Goal: Contribute content

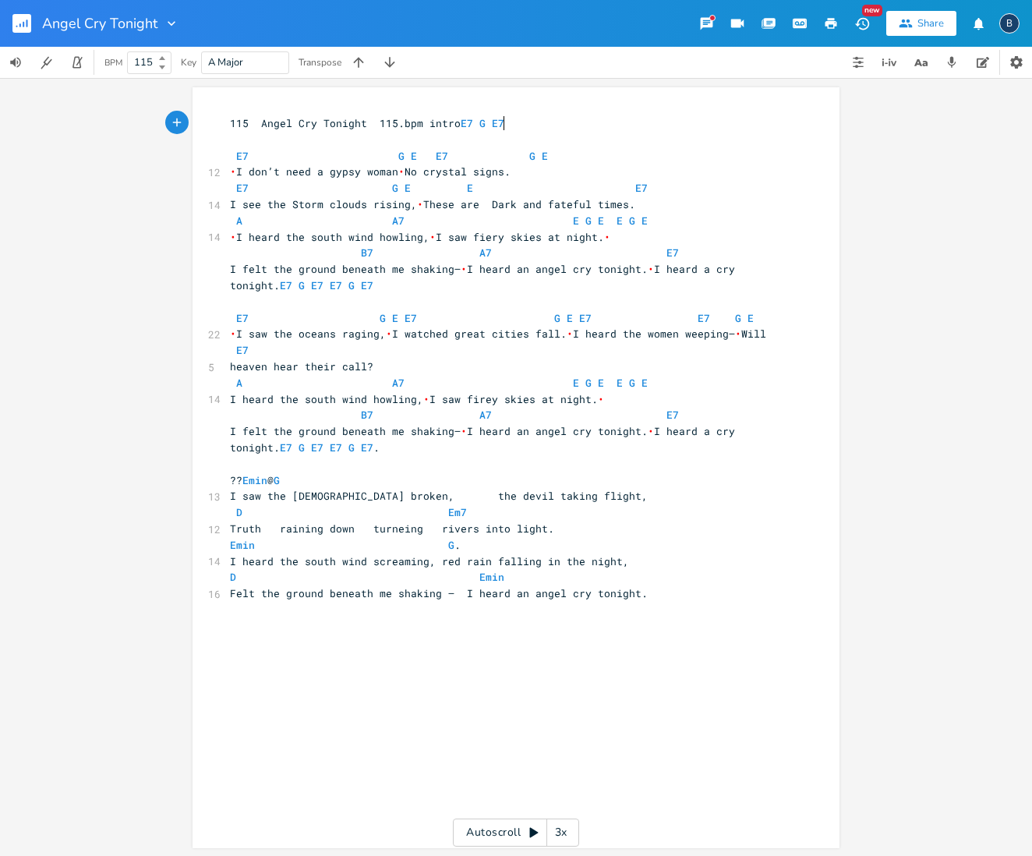
scroll to position [0, 1]
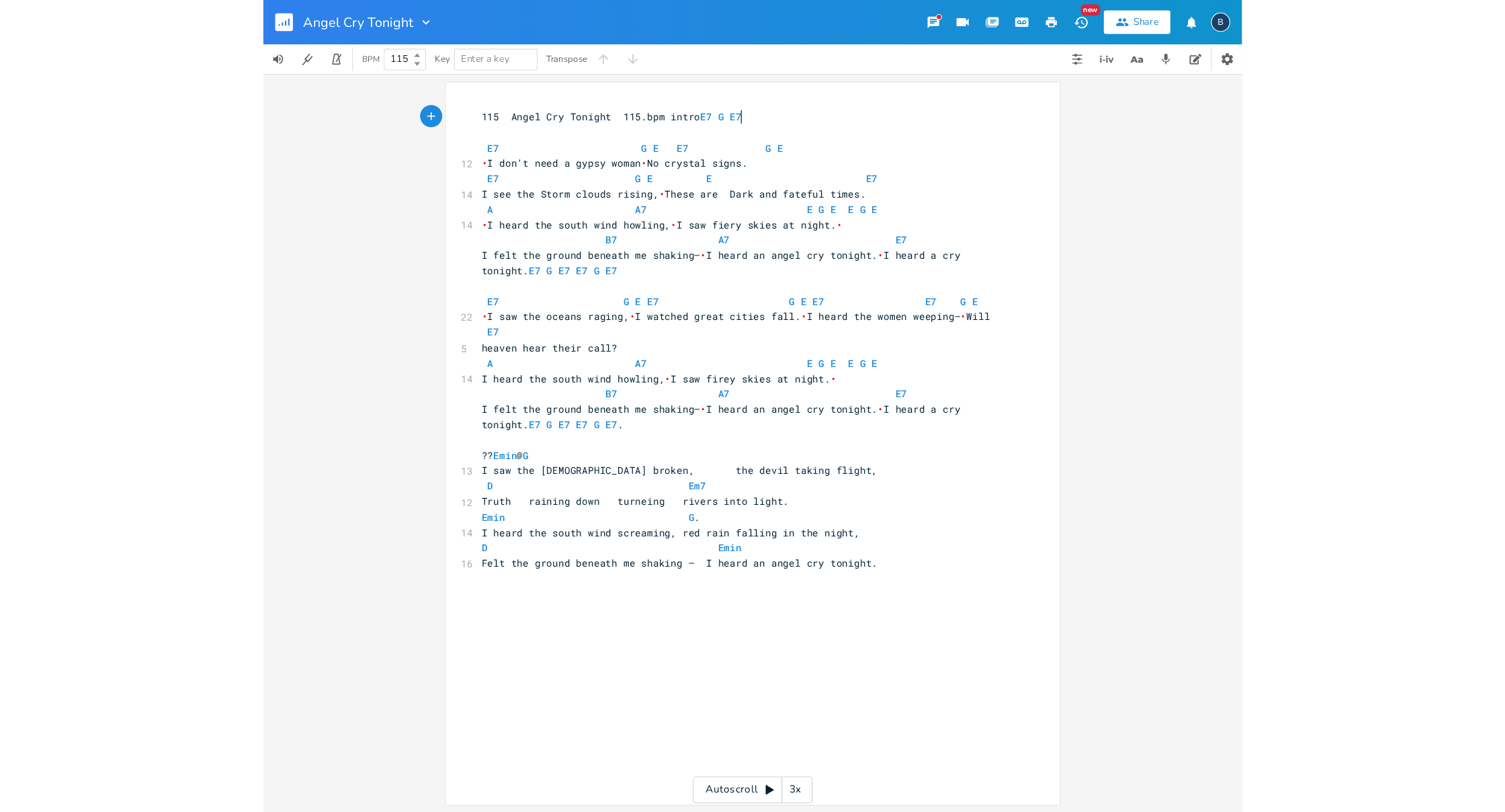
scroll to position [0, 1]
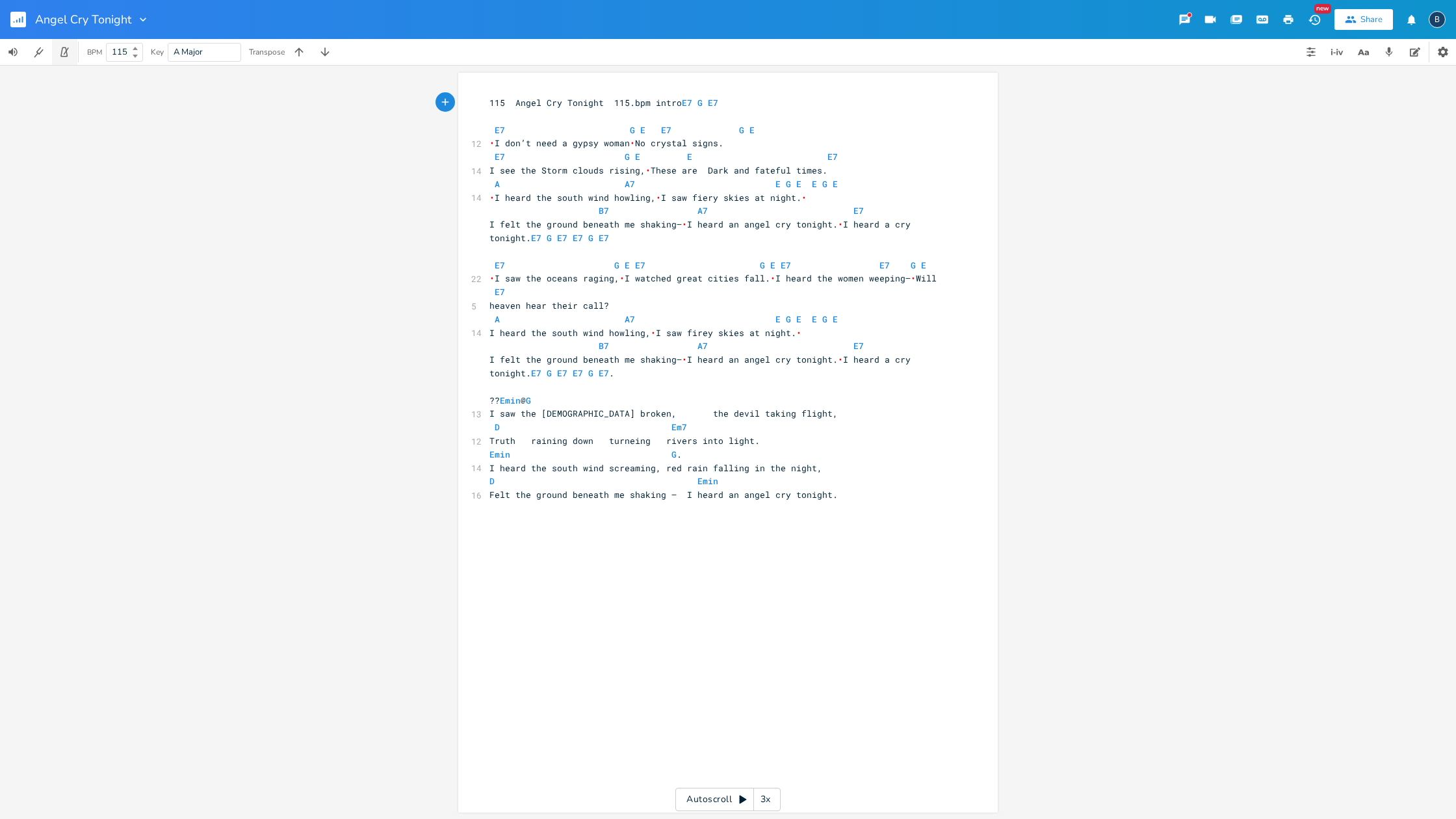
click at [63, 57] on icon "button" at bounding box center [63, 53] width 8 height 10
click at [131, 0] on div "Angel Cry Tonight" at bounding box center [92, 19] width 114 height 39
click at [43, 51] on icon "button" at bounding box center [38, 52] width 13 height 13
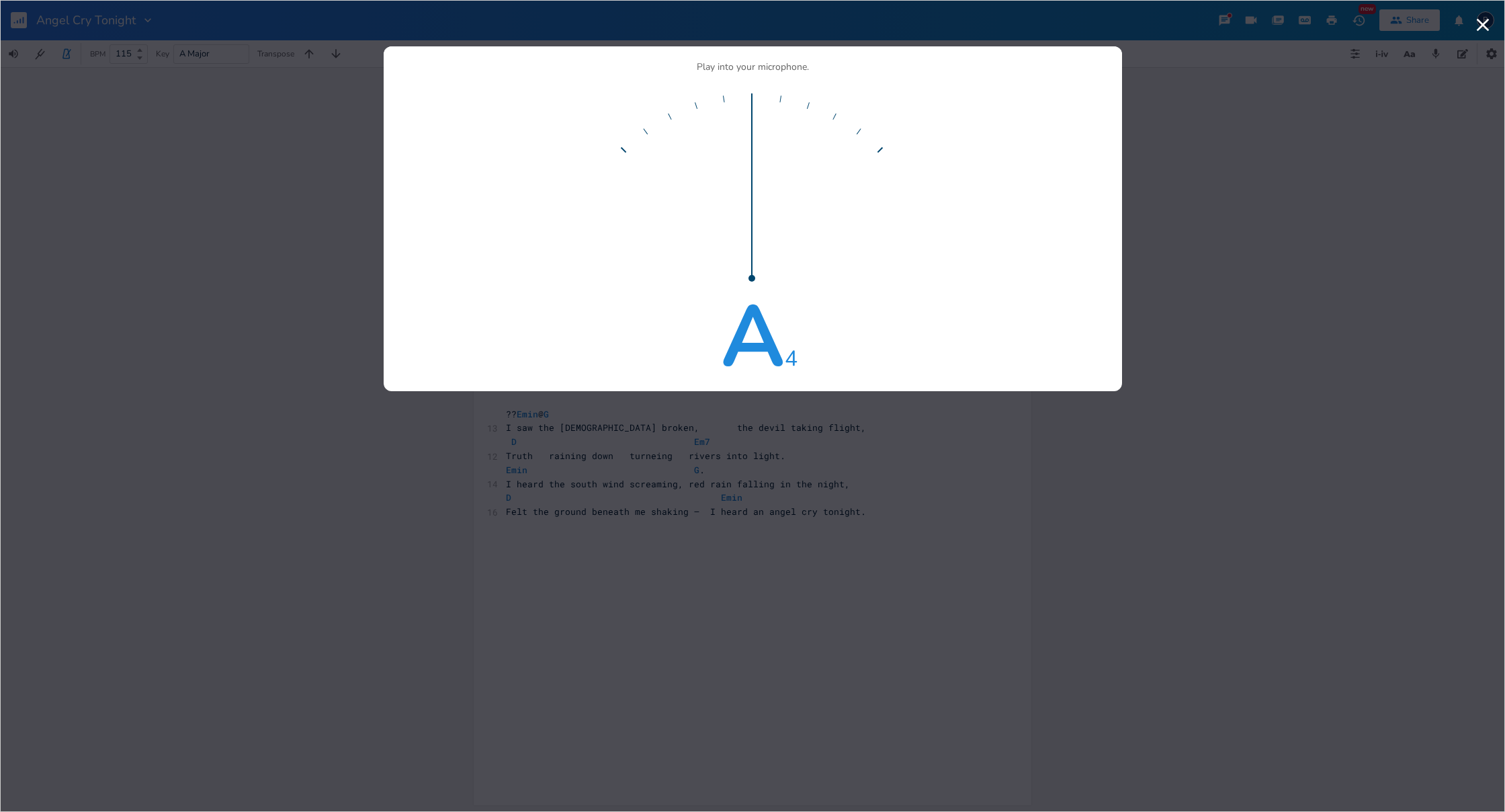
click at [889, 325] on div "Play into your microphone. A 4" at bounding box center [752, 221] width 706 height 318
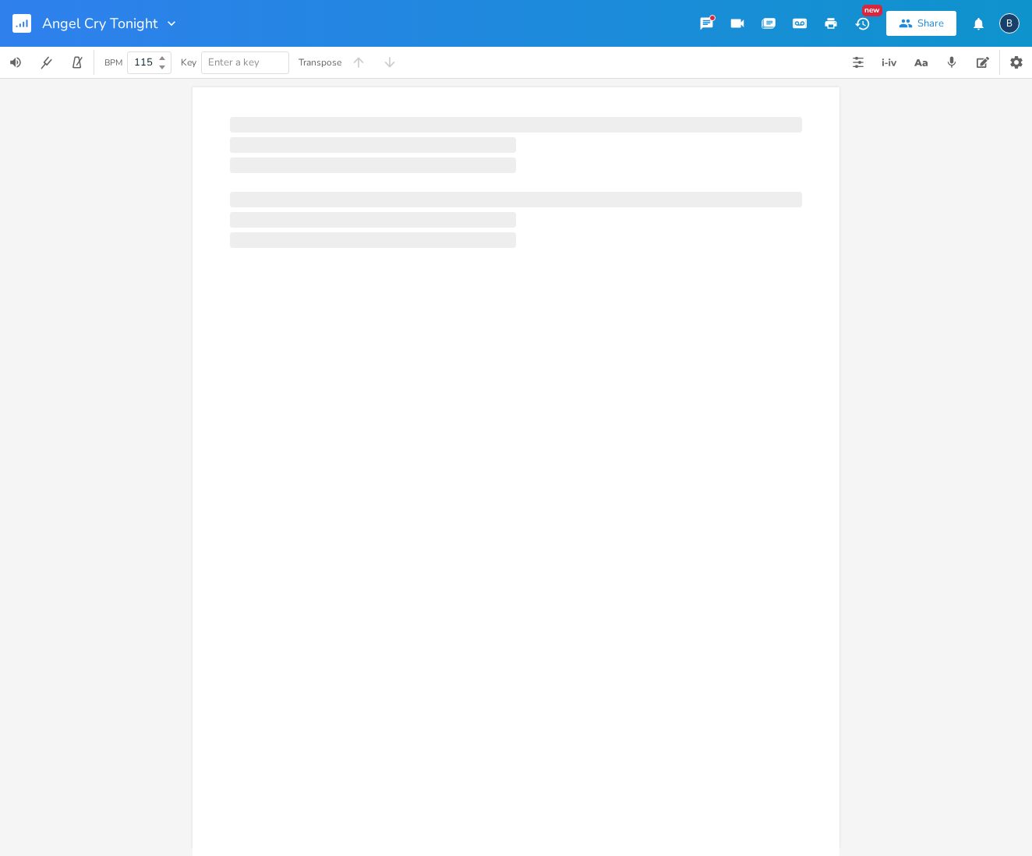
scroll to position [0, 1]
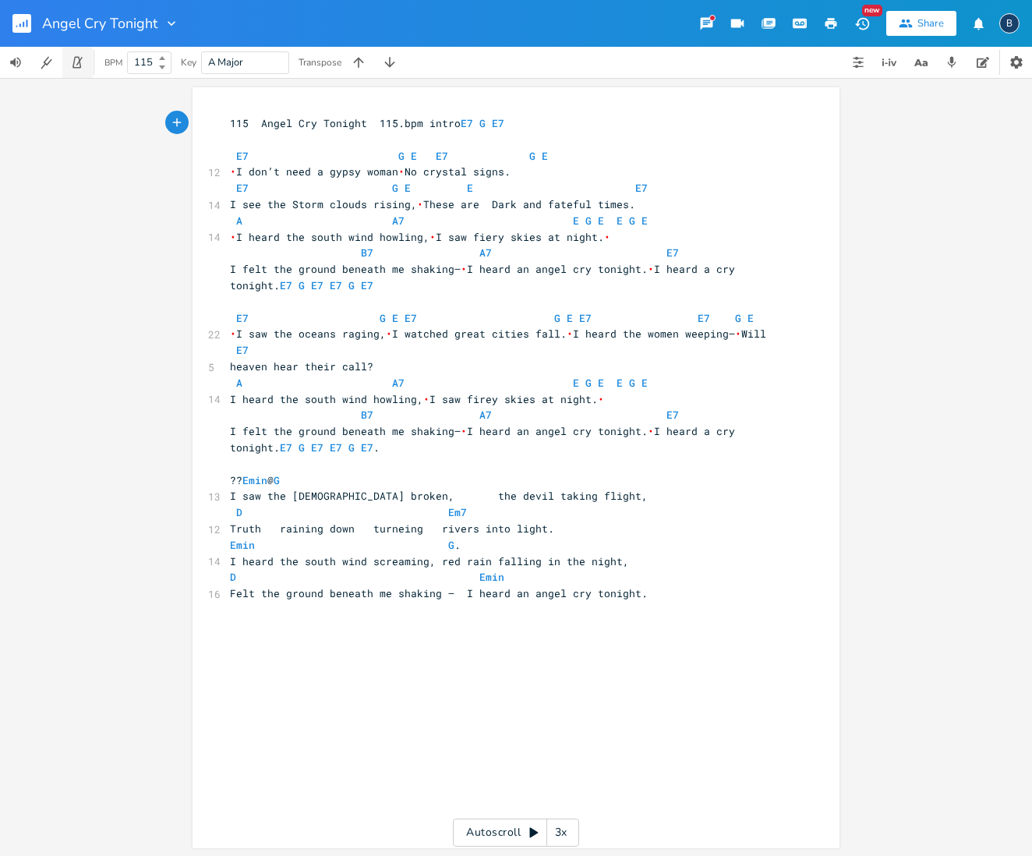
click at [73, 69] on button "button" at bounding box center [77, 62] width 31 height 31
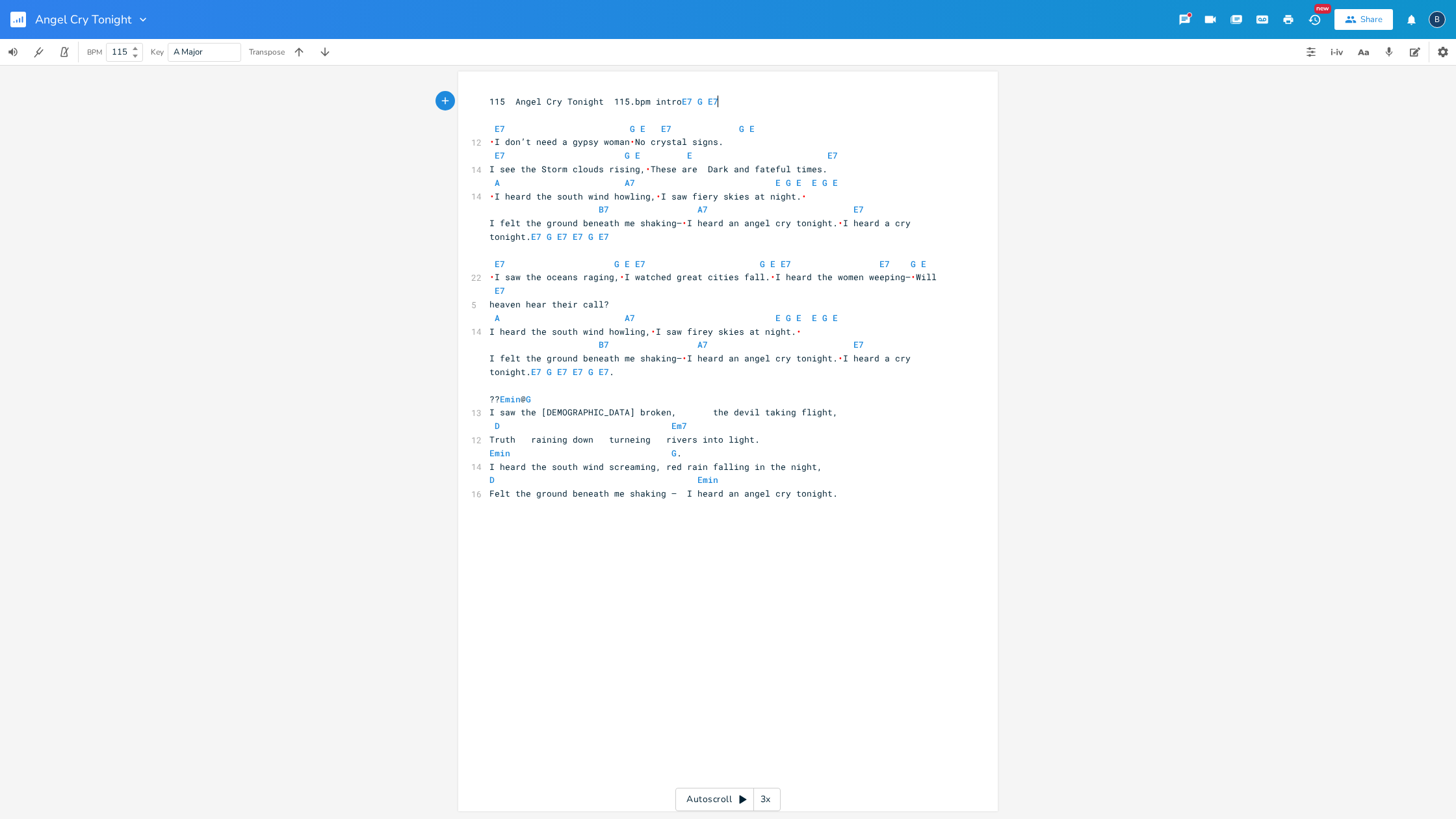
click at [616, 365] on pre "I felt the ground beneath me shaking— • I heard an angel cry tonight. • I heard…" at bounding box center [721, 365] width 469 height 28
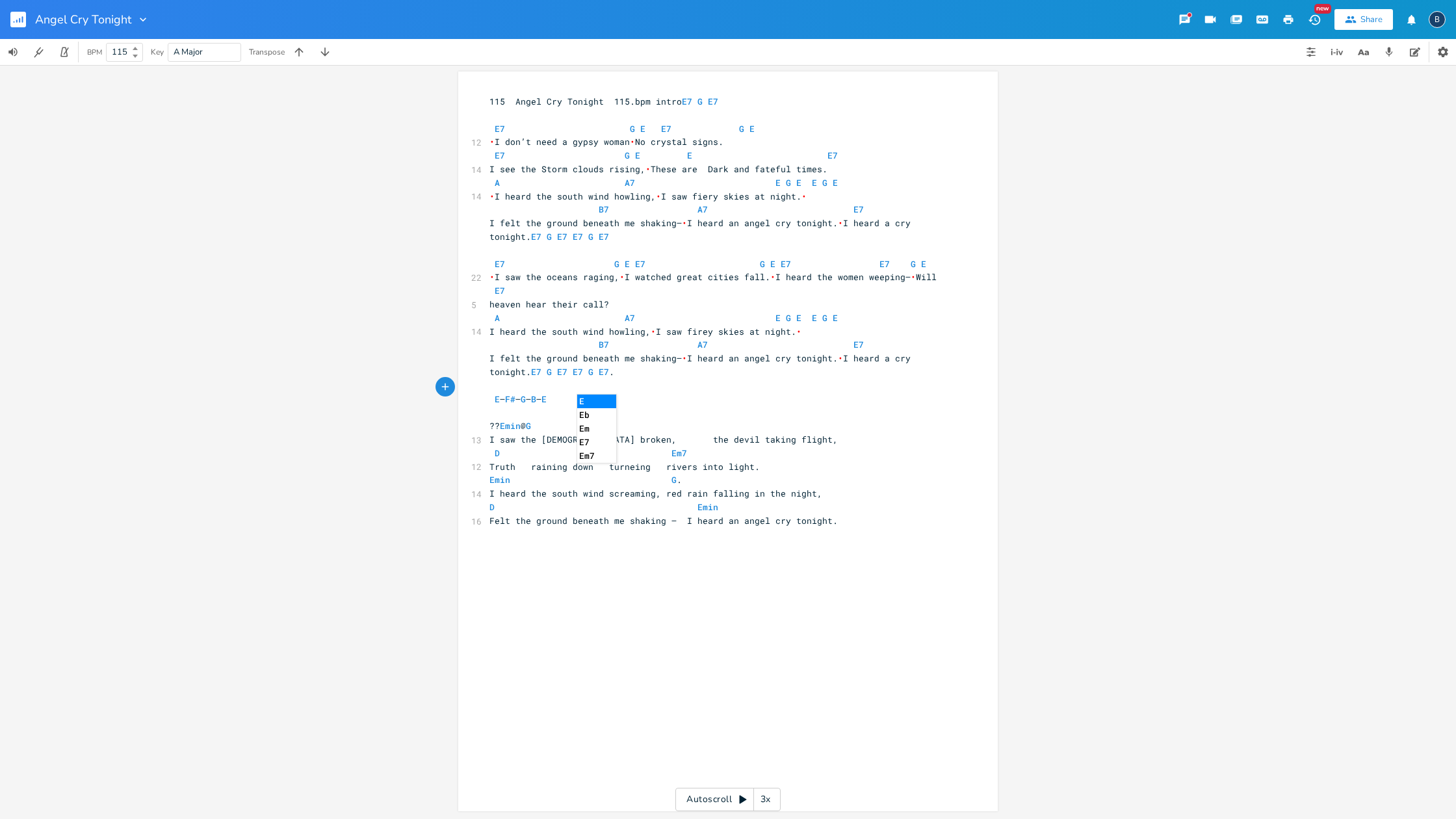
click at [245, 400] on div "xxxxxxxxxx 115 Angel Cry Tonight 115.bpm intro E7 G E7 E7 G E E7 G E 12 • I don…" at bounding box center [728, 442] width 1456 height 754
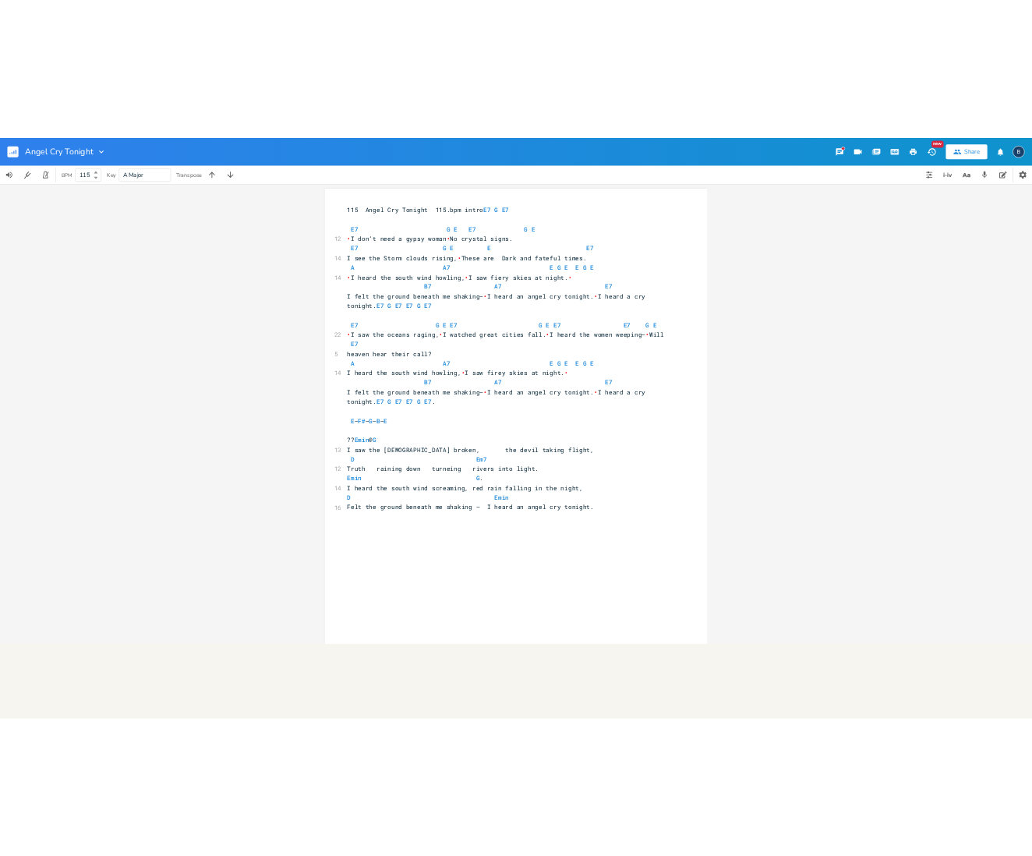
scroll to position [0, 0]
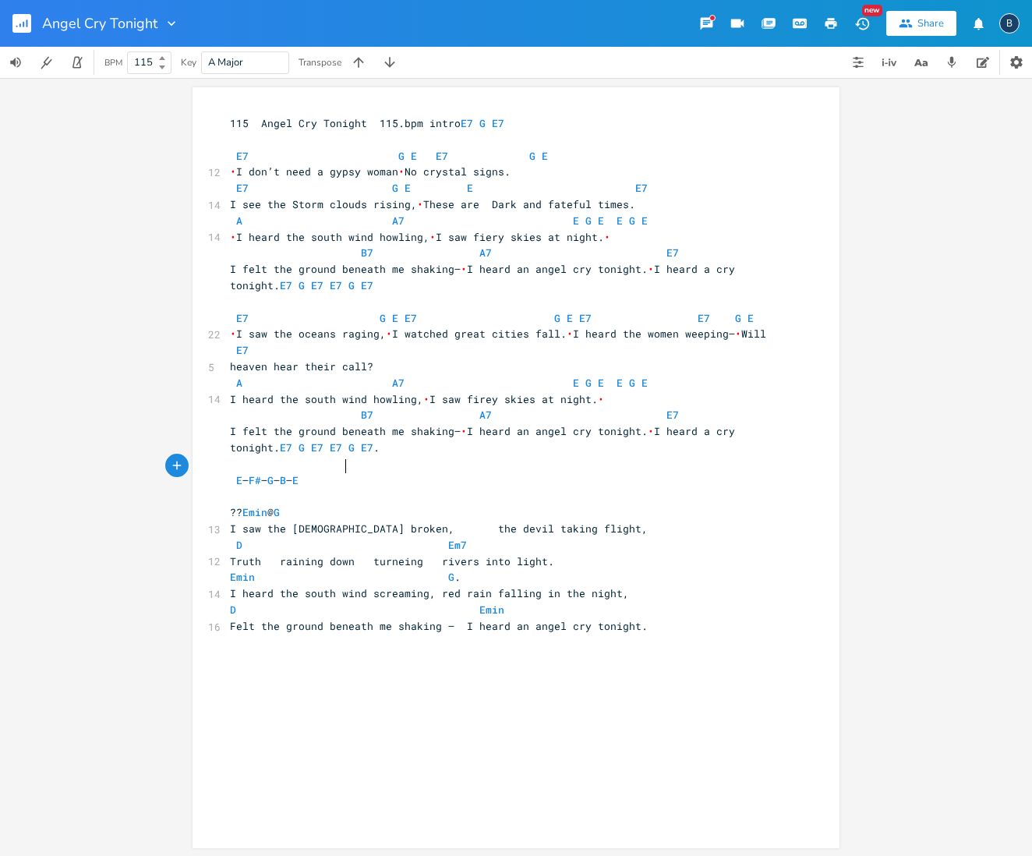
click at [373, 472] on pre "E – F# – G – B – E" at bounding box center [508, 480] width 563 height 16
click at [477, 472] on pre "E – F# – G – B – E" at bounding box center [508, 480] width 563 height 16
paste textarea
click at [573, 522] on span "I saw the [DEMOGRAPHIC_DATA] broken, the devil taking flight," at bounding box center [439, 529] width 418 height 14
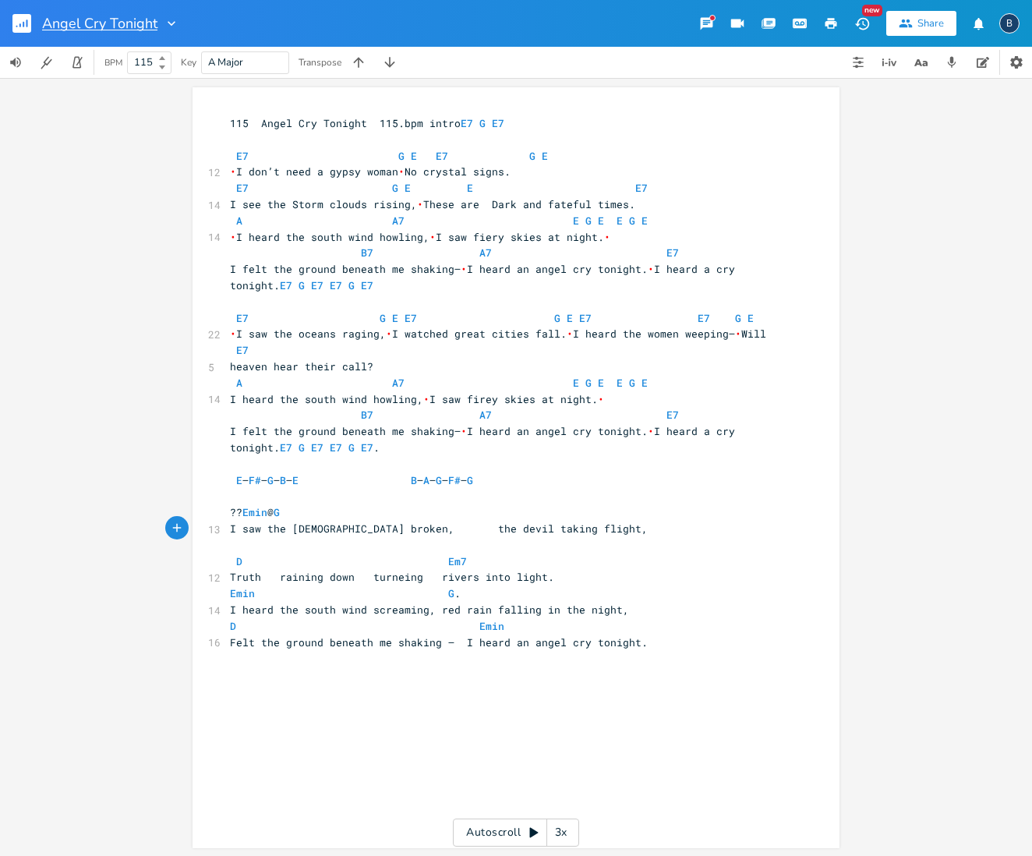
scroll to position [0, 0]
click at [445, 537] on pre "E – G – G – A – D" at bounding box center [508, 545] width 563 height 16
click at [343, 537] on pre "E – G – G – A – D" at bounding box center [508, 545] width 563 height 16
paste textarea
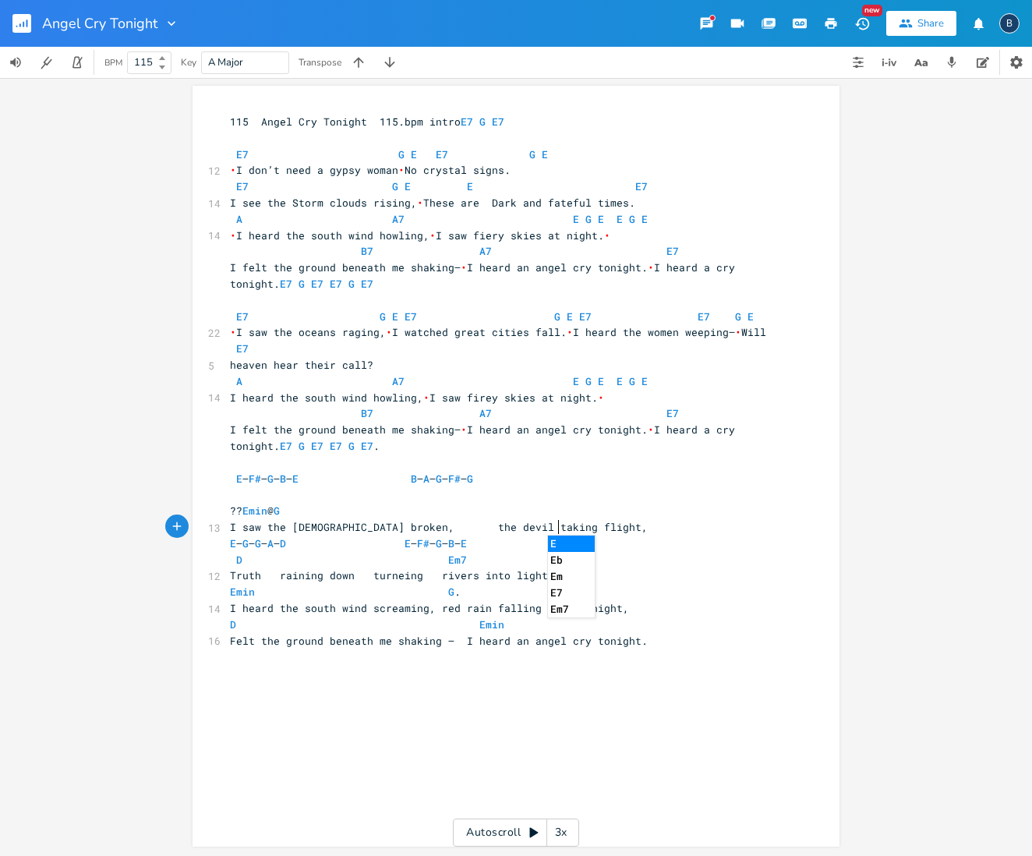
click at [786, 552] on div "xxxxxxxxxx 115 Angel Cry Tonight 115.bpm intro E7 G E7 E7 G E E7 G E 12 • I don…" at bounding box center [528, 406] width 602 height 590
click at [80, 65] on icon "button" at bounding box center [77, 62] width 14 height 14
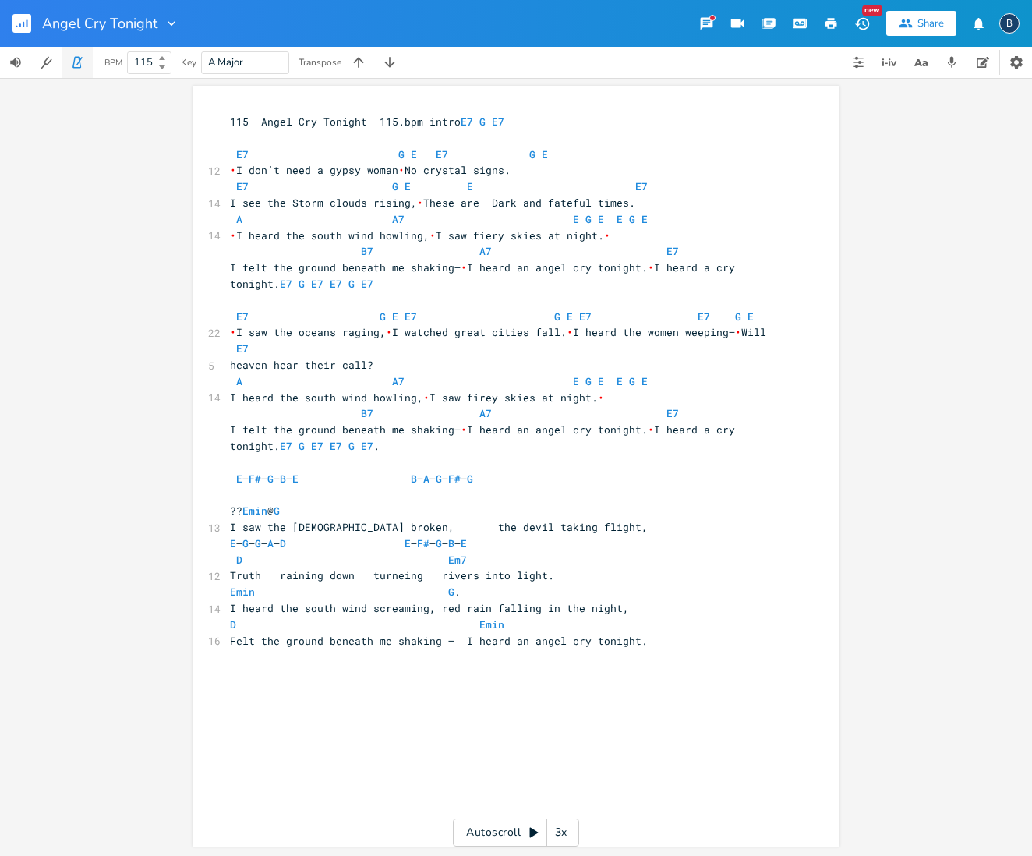
click at [78, 64] on icon "button" at bounding box center [79, 61] width 6 height 9
click at [82, 60] on icon "button" at bounding box center [77, 62] width 14 height 14
